Goal: Check status: Check status

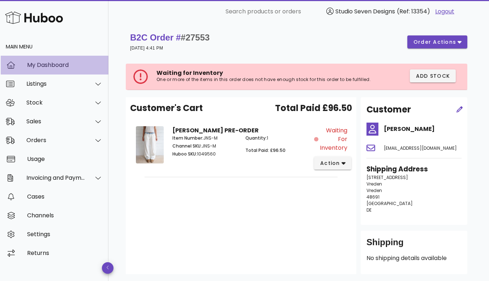
click at [44, 63] on div "My Dashboard" at bounding box center [65, 64] width 76 height 7
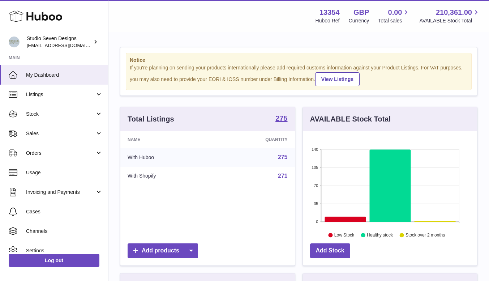
scroll to position [113, 174]
click at [42, 135] on span "Sales" at bounding box center [60, 133] width 69 height 7
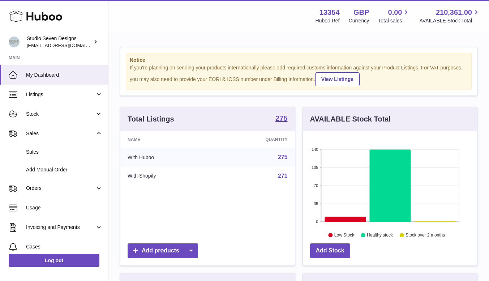
click at [38, 150] on span "Sales" at bounding box center [64, 151] width 77 height 7
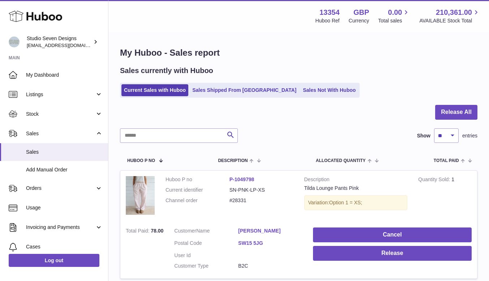
click at [38, 186] on span "Orders" at bounding box center [60, 188] width 69 height 7
click at [37, 209] on span "Orders" at bounding box center [64, 206] width 77 height 7
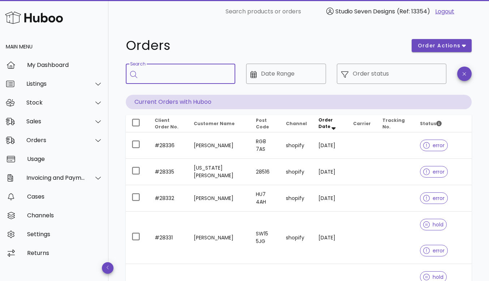
click at [165, 71] on input "Search" at bounding box center [186, 74] width 88 height 12
type input "**********"
